Goal: Use online tool/utility: Utilize a website feature to perform a specific function

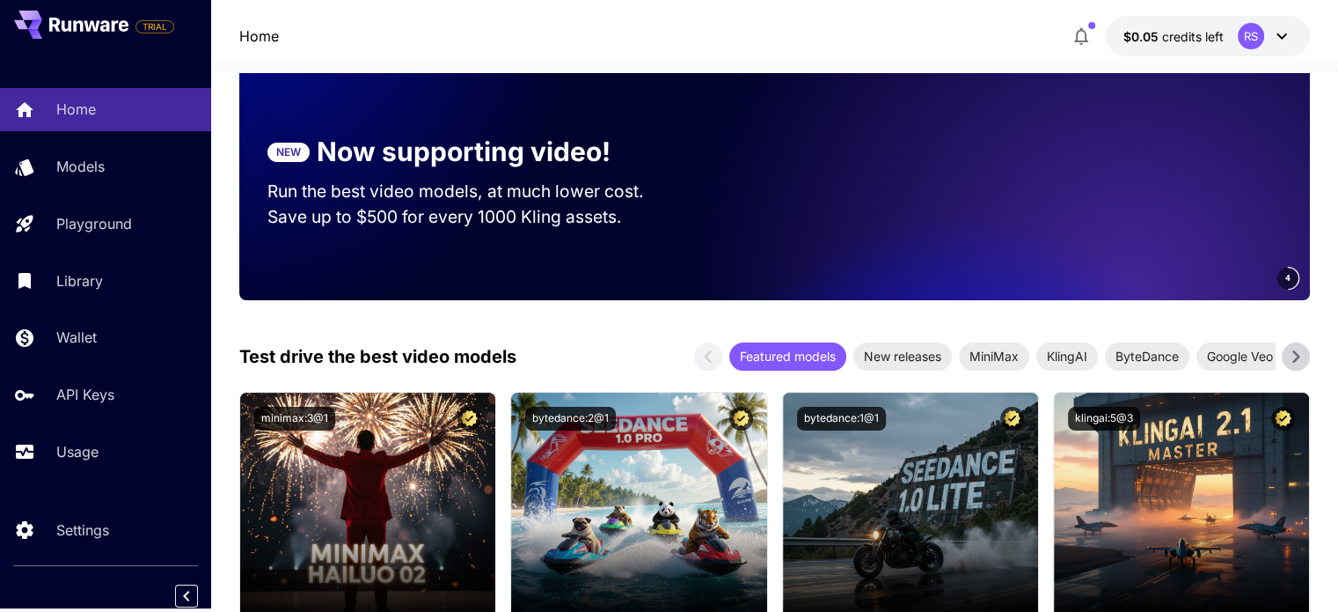
scroll to position [267, 0]
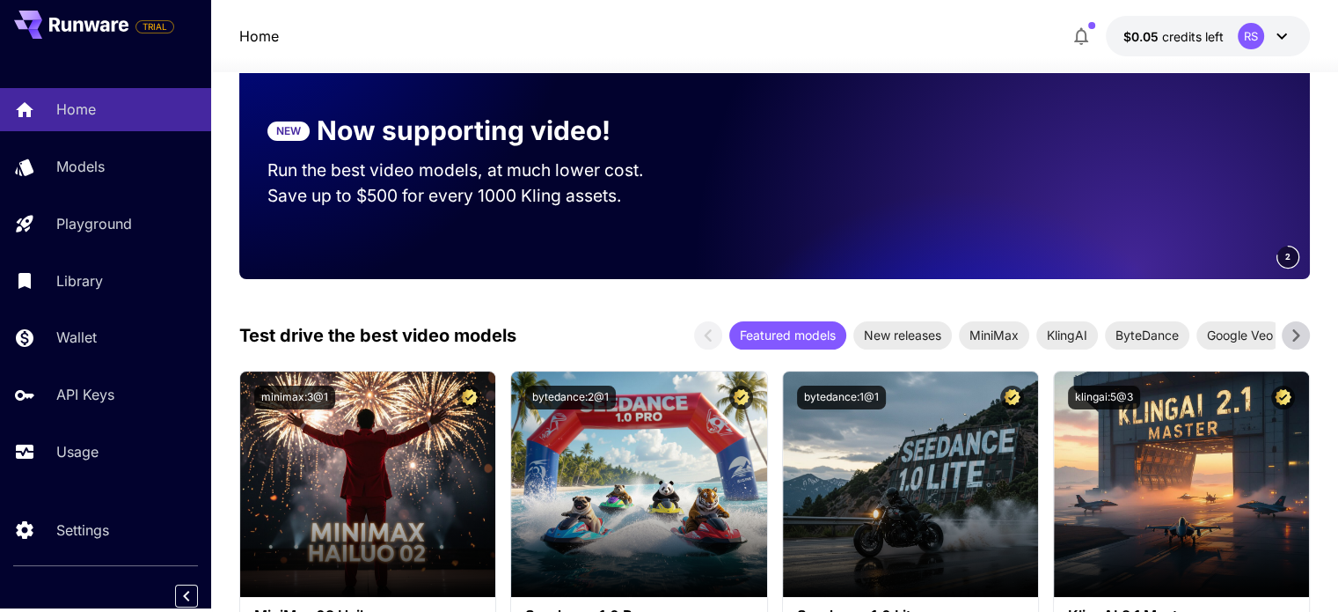
click at [1292, 336] on icon at bounding box center [1296, 335] width 26 height 26
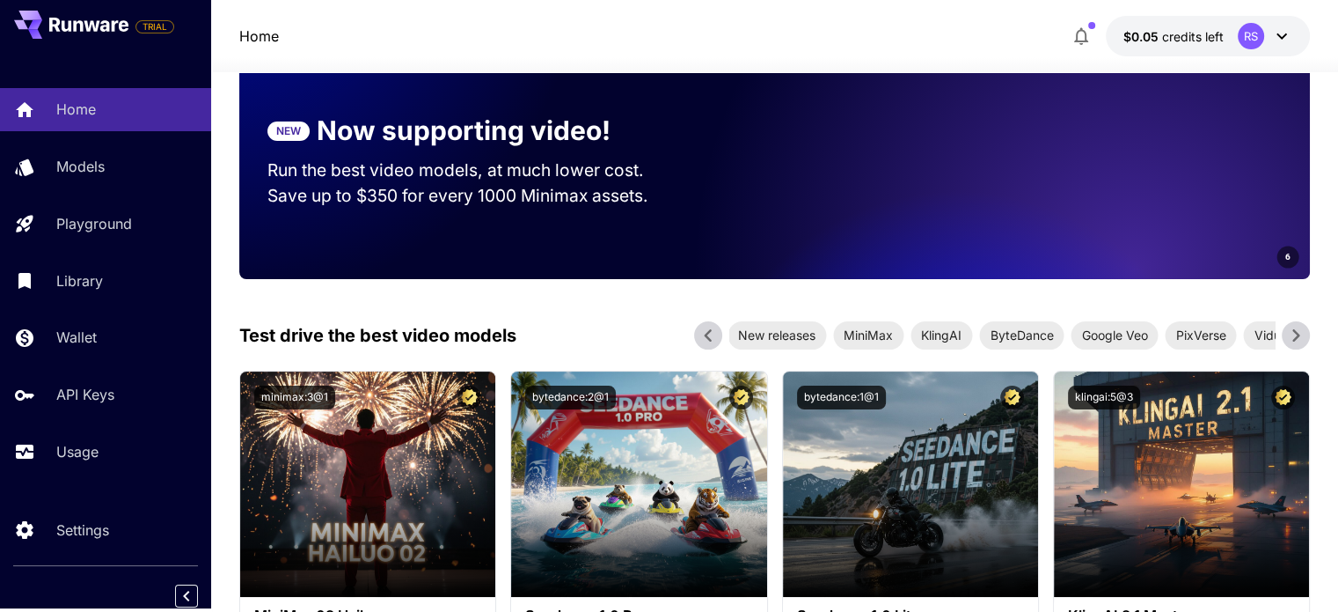
click at [1292, 336] on icon at bounding box center [1296, 335] width 26 height 26
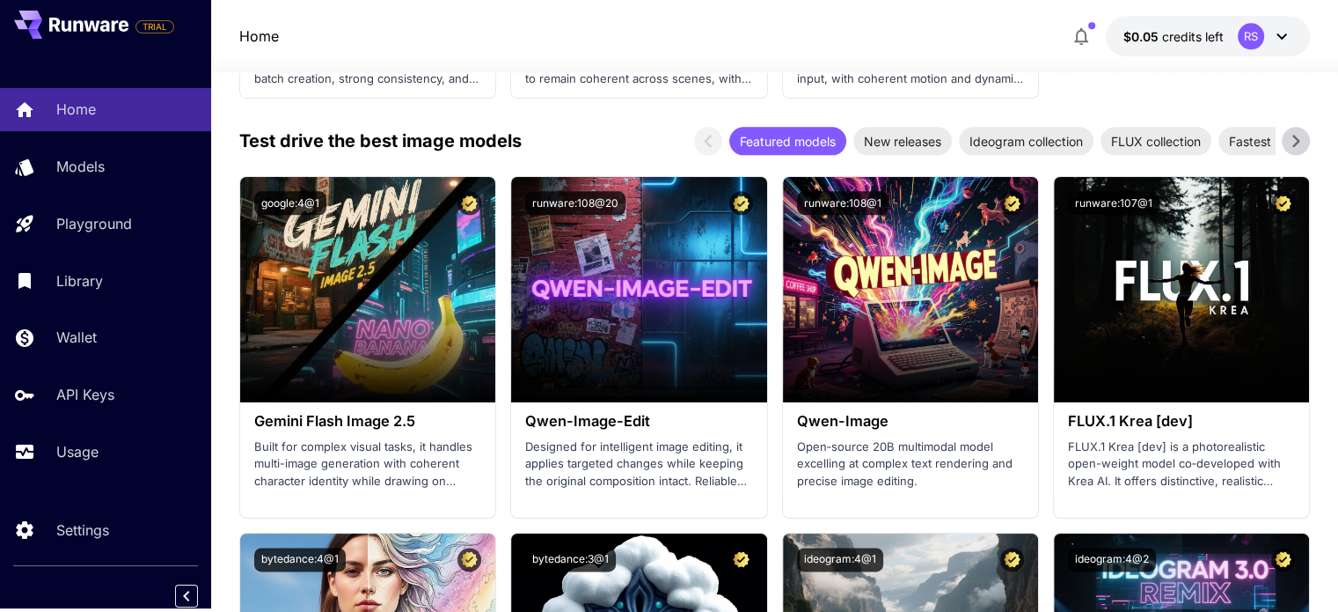
scroll to position [2221, 0]
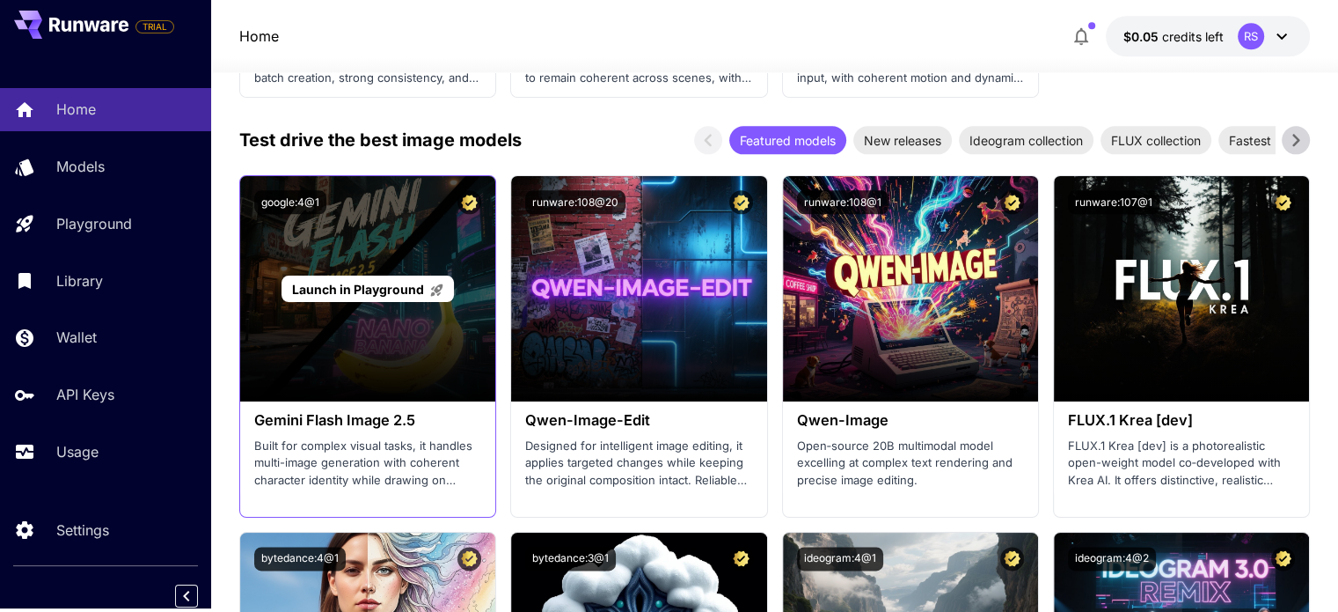
click at [348, 289] on span "Launch in Playground" at bounding box center [358, 289] width 132 height 15
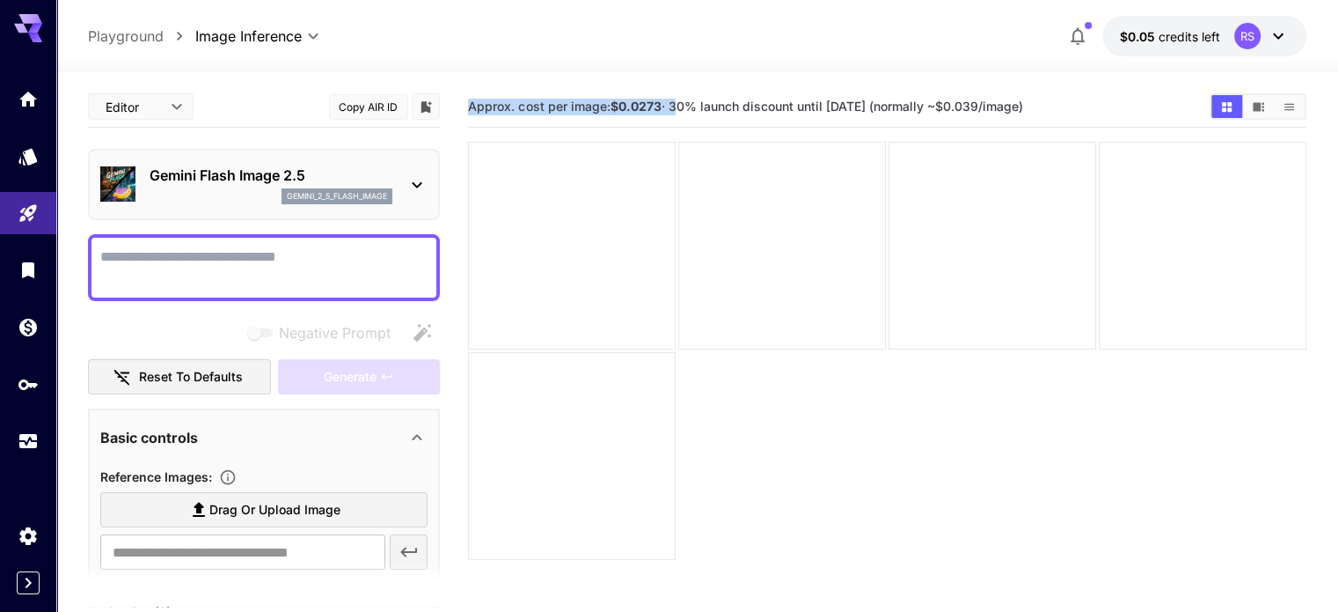
drag, startPoint x: 465, startPoint y: 108, endPoint x: 673, endPoint y: 128, distance: 209.4
click at [673, 128] on main "Editor **** ​ Copy AIR ID Gemini Flash Image 2.5 gemini_2_5_flash_image Negativ…" at bounding box center [697, 399] width 1218 height 626
click at [831, 480] on section "Approx. cost per image: $0.0273 · 30% launch discount until [DATE] (normally ~$…" at bounding box center [887, 392] width 838 height 612
drag, startPoint x: 460, startPoint y: 112, endPoint x: 672, endPoint y: 109, distance: 212.1
click at [672, 109] on main "Editor **** ​ Copy AIR ID Gemini Flash Image 2.5 gemini_2_5_flash_image Negativ…" at bounding box center [697, 399] width 1218 height 626
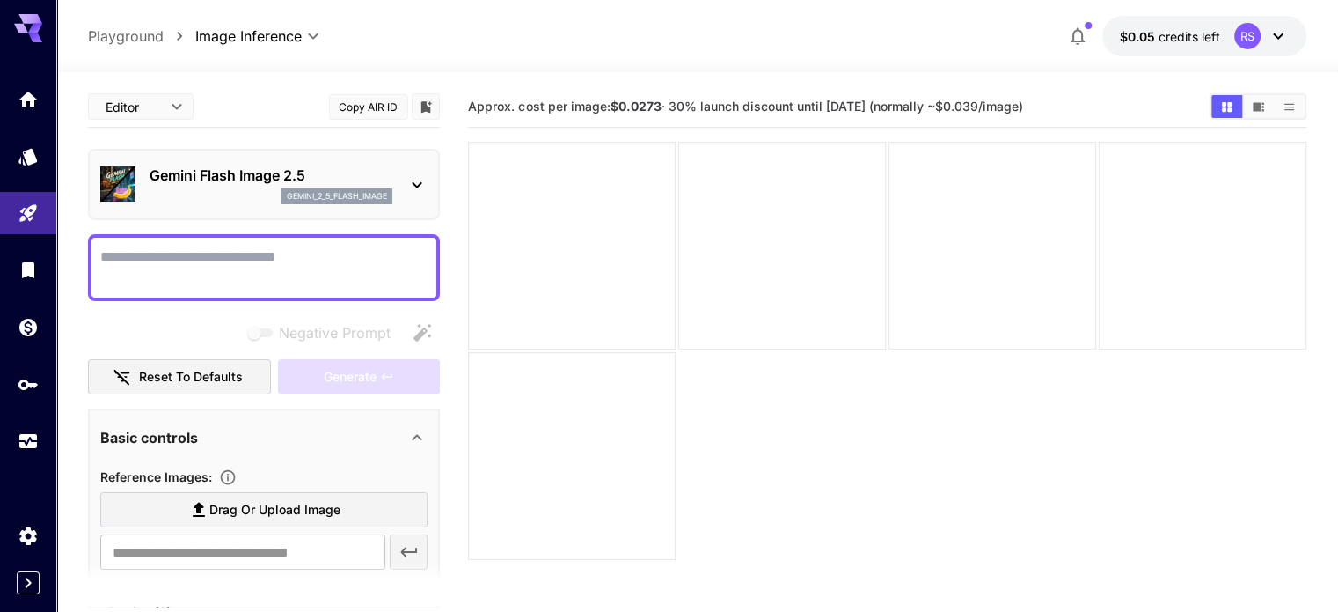
click at [667, 402] on section "Approx. cost per image: $0.0273 · 30% launch discount until [DATE] (normally ~$…" at bounding box center [887, 392] width 838 height 612
click at [409, 167] on div "Gemini Flash Image 2.5 gemini_2_5_flash_image" at bounding box center [263, 185] width 327 height 54
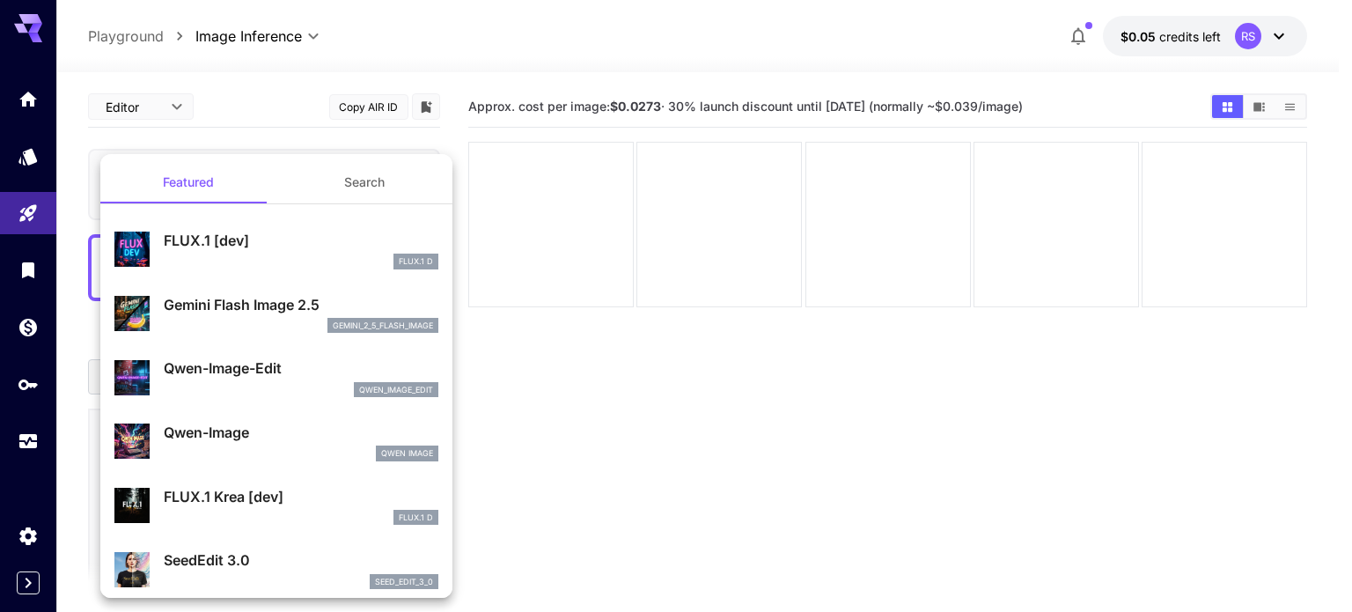
click at [746, 407] on div at bounding box center [676, 306] width 1352 height 612
